Goal: Information Seeking & Learning: Learn about a topic

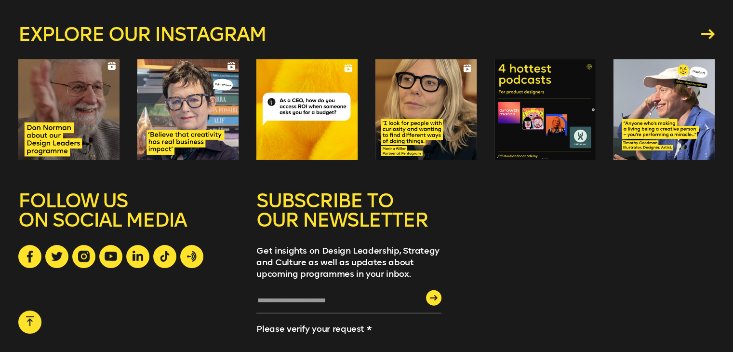
scroll to position [2675, 0]
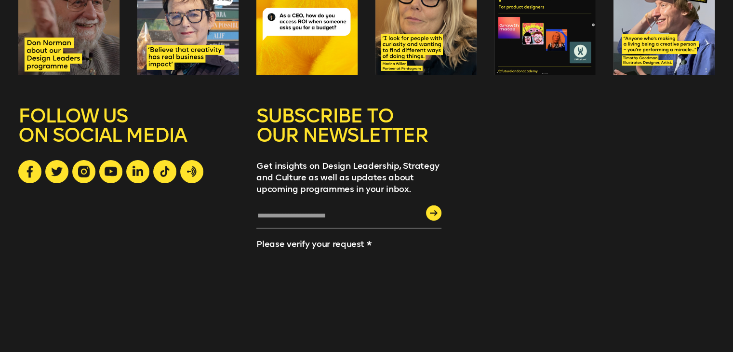
click at [19, 208] on div "FOLLOW US ON SOCIAL MEDIA" at bounding box center [128, 215] width 220 height 218
click at [49, 204] on div "FOLLOW US ON SOCIAL MEDIA" at bounding box center [128, 215] width 220 height 218
click at [57, 192] on div "FOLLOW US ON SOCIAL MEDIA" at bounding box center [128, 215] width 220 height 218
click at [102, 190] on div "FOLLOW US ON SOCIAL MEDIA" at bounding box center [128, 215] width 220 height 218
drag, startPoint x: 135, startPoint y: 148, endPoint x: 120, endPoint y: 185, distance: 39.8
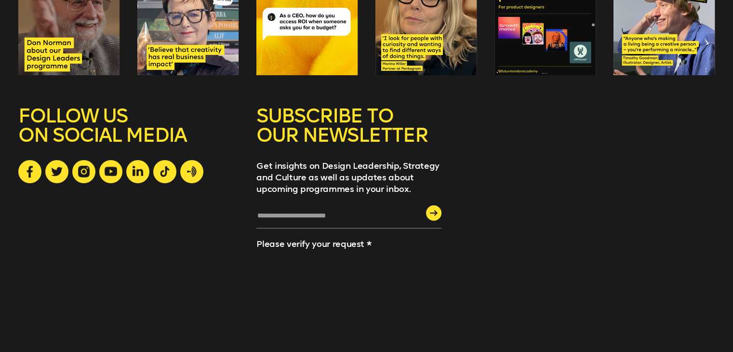
click at [120, 185] on div "FOLLOW US ON SOCIAL MEDIA" at bounding box center [128, 215] width 220 height 218
drag, startPoint x: 129, startPoint y: 196, endPoint x: 197, endPoint y: 67, distance: 145.2
click at [129, 196] on div "FOLLOW US ON SOCIAL MEDIA" at bounding box center [128, 215] width 220 height 218
click at [182, 178] on div "FOLLOW US ON SOCIAL MEDIA" at bounding box center [128, 215] width 220 height 218
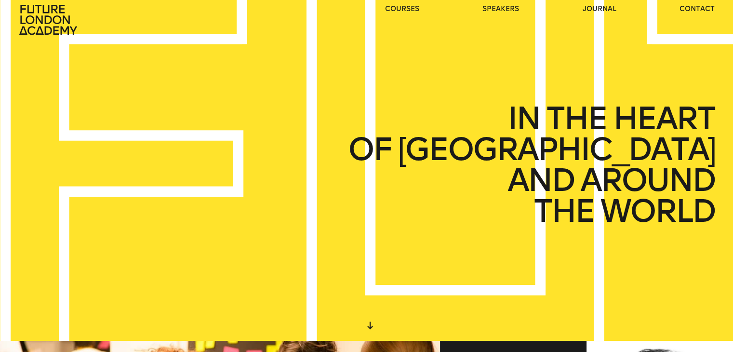
scroll to position [0, 0]
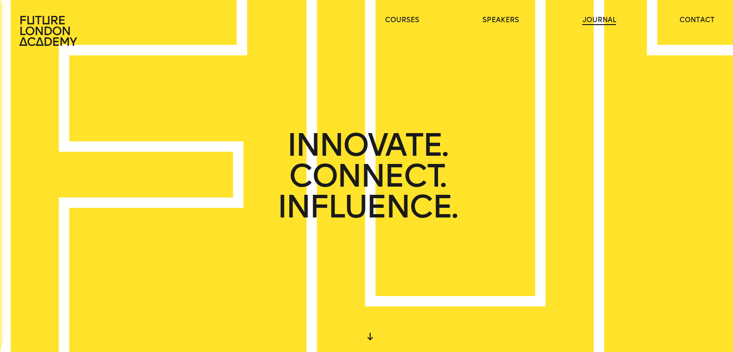
click at [606, 24] on link "journal" at bounding box center [599, 20] width 34 height 10
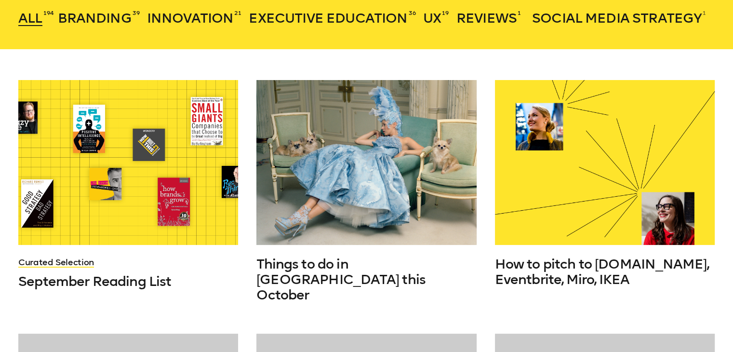
scroll to position [241, 0]
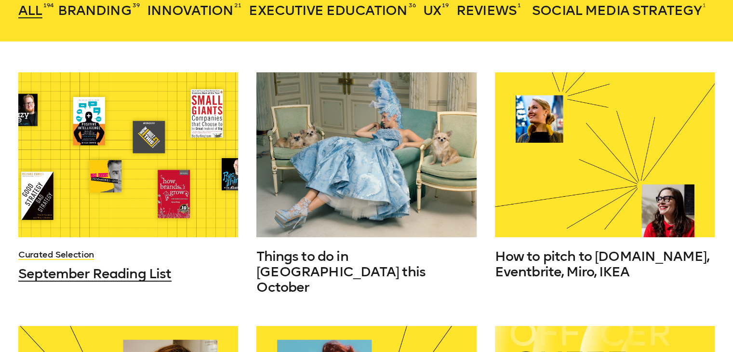
click at [179, 197] on div at bounding box center [128, 154] width 220 height 165
